Goal: Check status: Check status

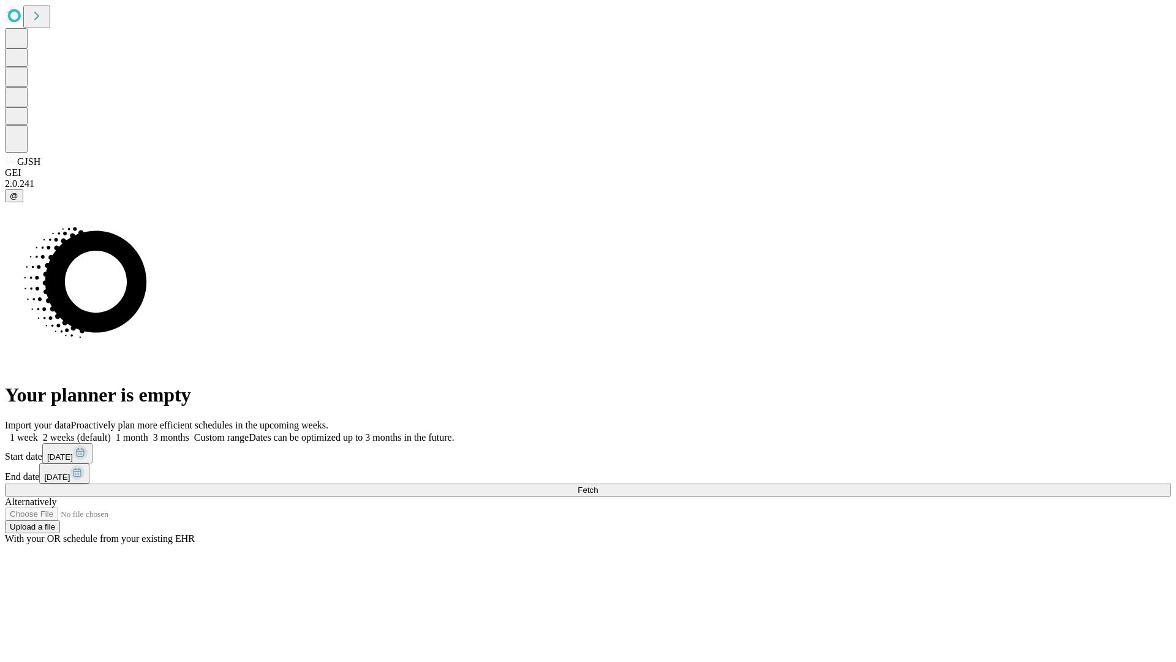
click at [598, 485] on span "Fetch" at bounding box center [588, 489] width 20 height 9
